Goal: Information Seeking & Learning: Learn about a topic

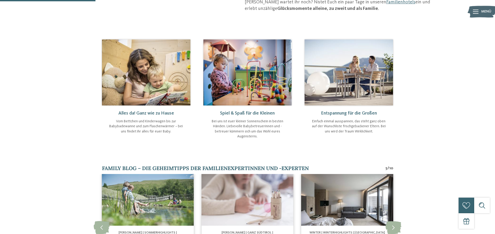
scroll to position [239, 0]
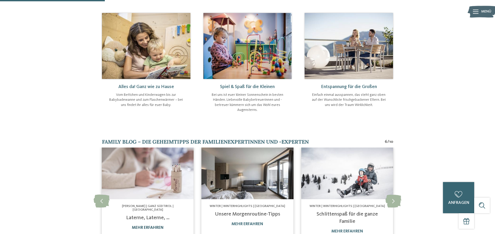
click at [155, 226] on link "mehr erfahren" at bounding box center [148, 228] width 32 height 4
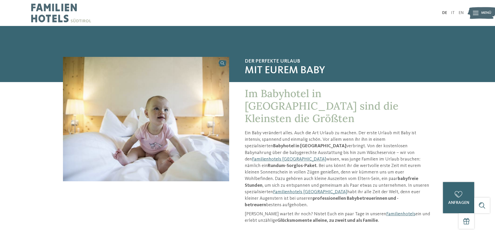
click at [474, 13] on icon at bounding box center [476, 13] width 6 height 4
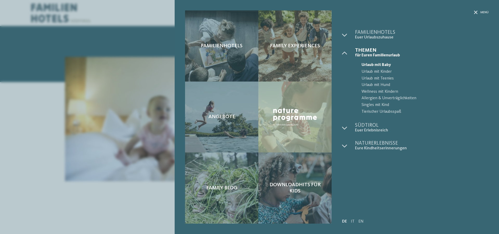
click at [101, 40] on div "Familienhotels Family Experiences Angebote" at bounding box center [249, 117] width 499 height 234
